Goal: Task Accomplishment & Management: Use online tool/utility

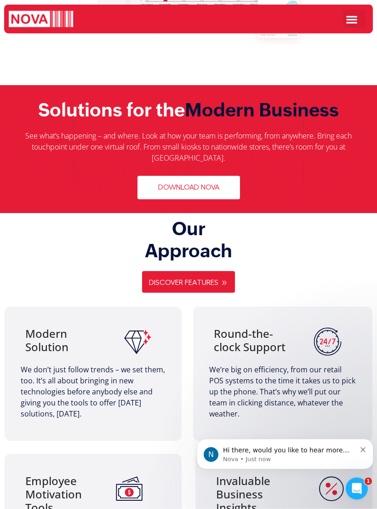
scroll to position [293, 0]
click at [204, 176] on link "Download Nova" at bounding box center [188, 187] width 103 height 23
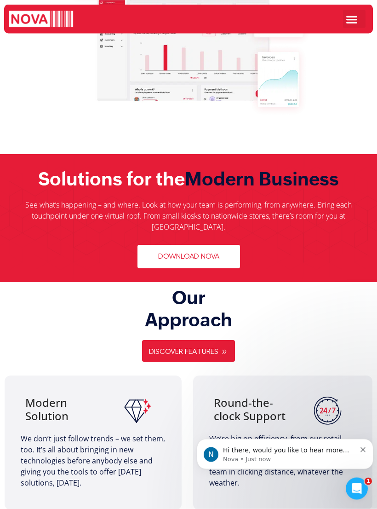
scroll to position [247, 0]
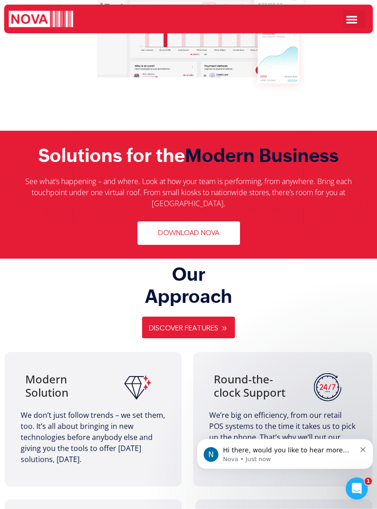
click at [197, 324] on span "Discover Features" at bounding box center [183, 328] width 69 height 9
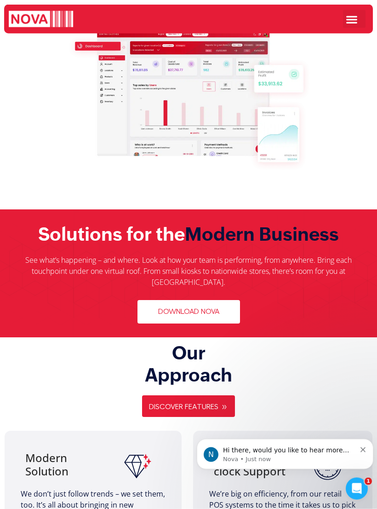
scroll to position [158, 0]
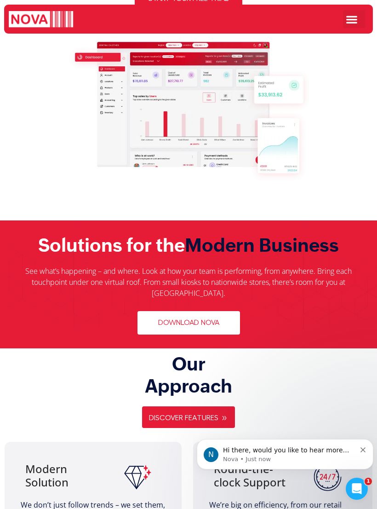
click at [212, 311] on link "Download Nova" at bounding box center [188, 322] width 103 height 23
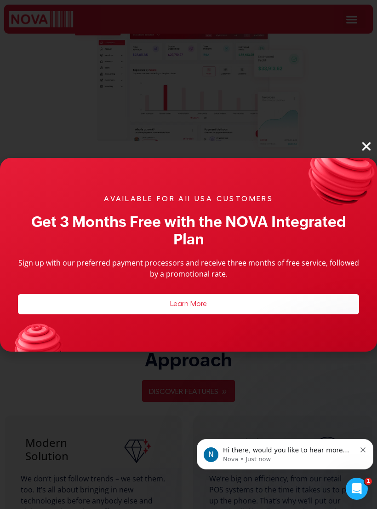
click at [362, 445] on button "Dismiss notification" at bounding box center [363, 448] width 6 height 7
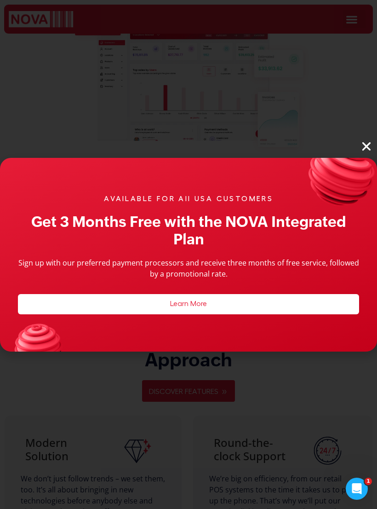
click at [370, 145] on icon "Close" at bounding box center [366, 146] width 12 height 12
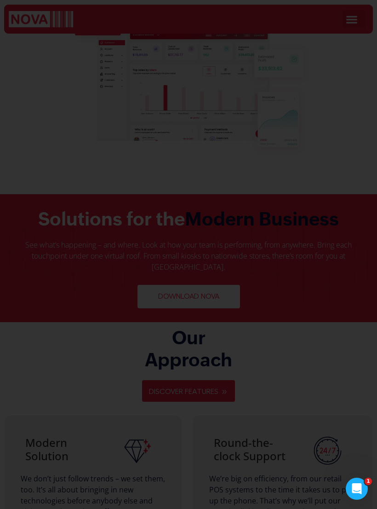
click at [362, 144] on icon "Close" at bounding box center [366, 146] width 12 height 12
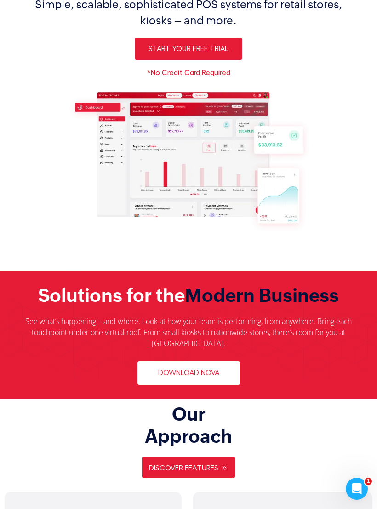
scroll to position [0, 0]
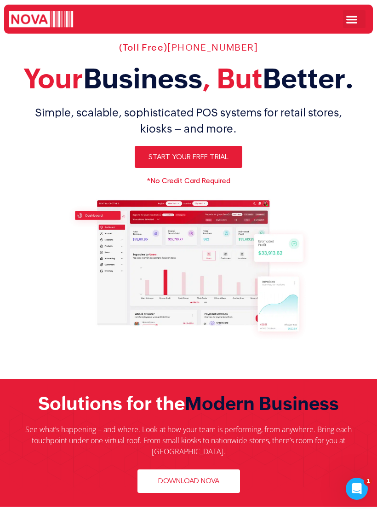
click at [350, 20] on icon "Menu Toggle" at bounding box center [352, 19] width 12 height 12
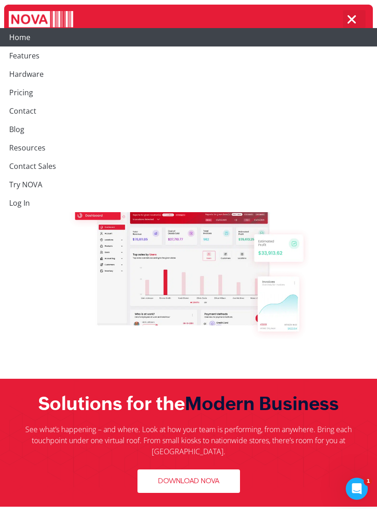
click at [271, 340] on img at bounding box center [189, 268] width 246 height 148
click at [350, 19] on icon "Menu Toggle" at bounding box center [352, 19] width 12 height 12
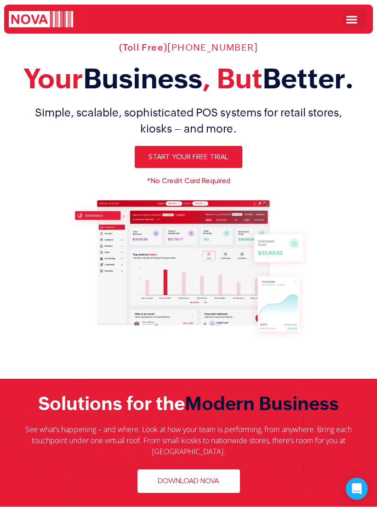
click at [347, 21] on icon "Menu Toggle" at bounding box center [352, 19] width 12 height 12
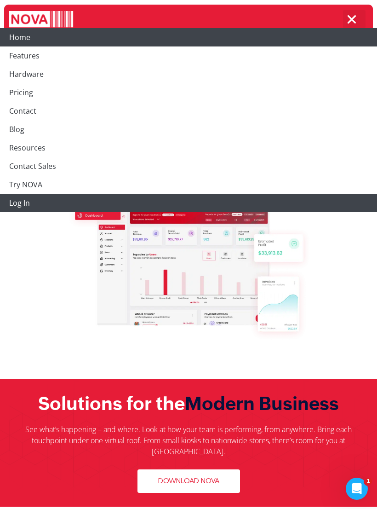
click at [21, 199] on link "Log In" at bounding box center [188, 203] width 377 height 18
